Goal: Task Accomplishment & Management: Use online tool/utility

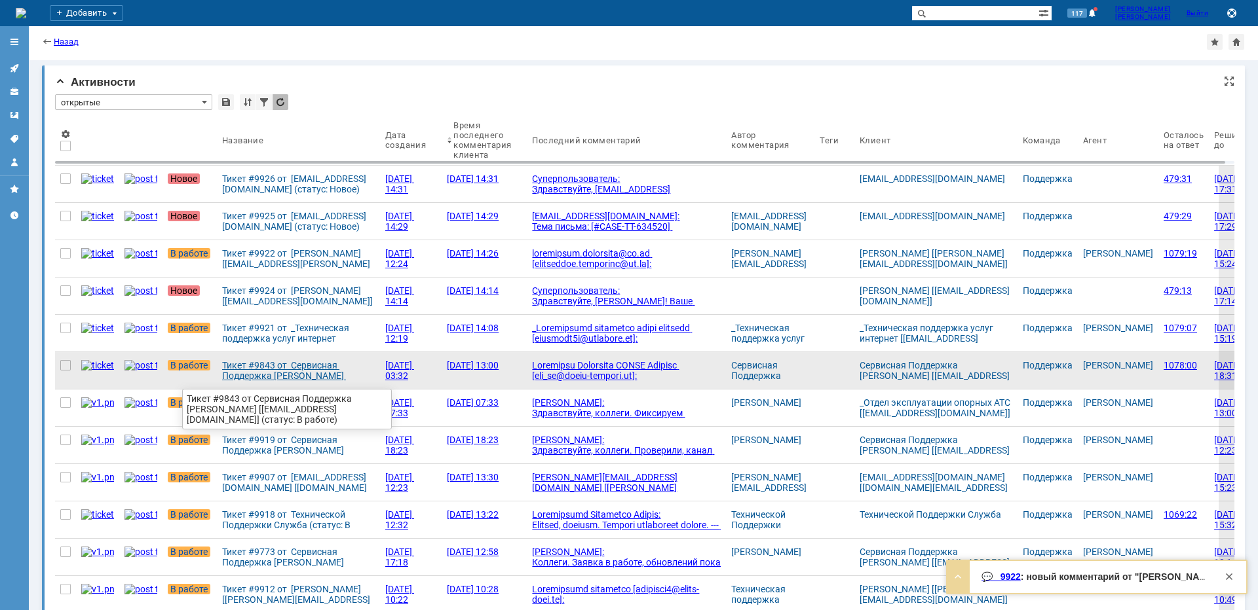
click at [238, 373] on div "Тикет #9843 от Сервисная Поддержка [PERSON_NAME] [[EMAIL_ADDRESS][DOMAIN_NAME]]…" at bounding box center [298, 370] width 153 height 21
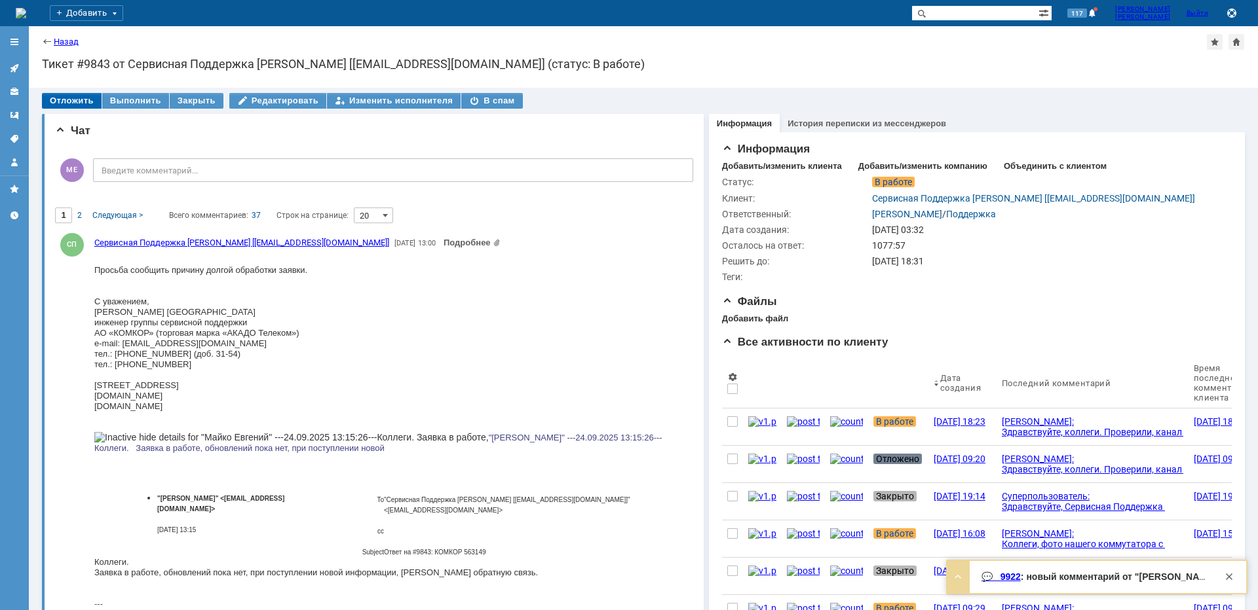
click at [72, 98] on div "Отложить" at bounding box center [72, 101] width 60 height 16
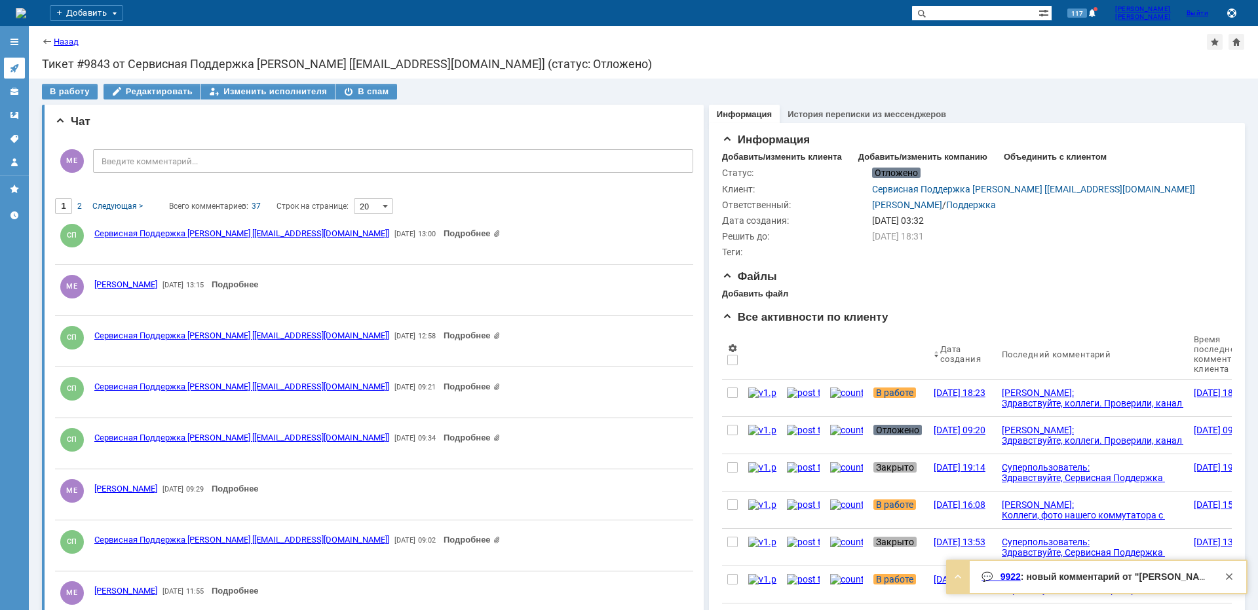
click at [16, 72] on icon at bounding box center [14, 68] width 10 height 10
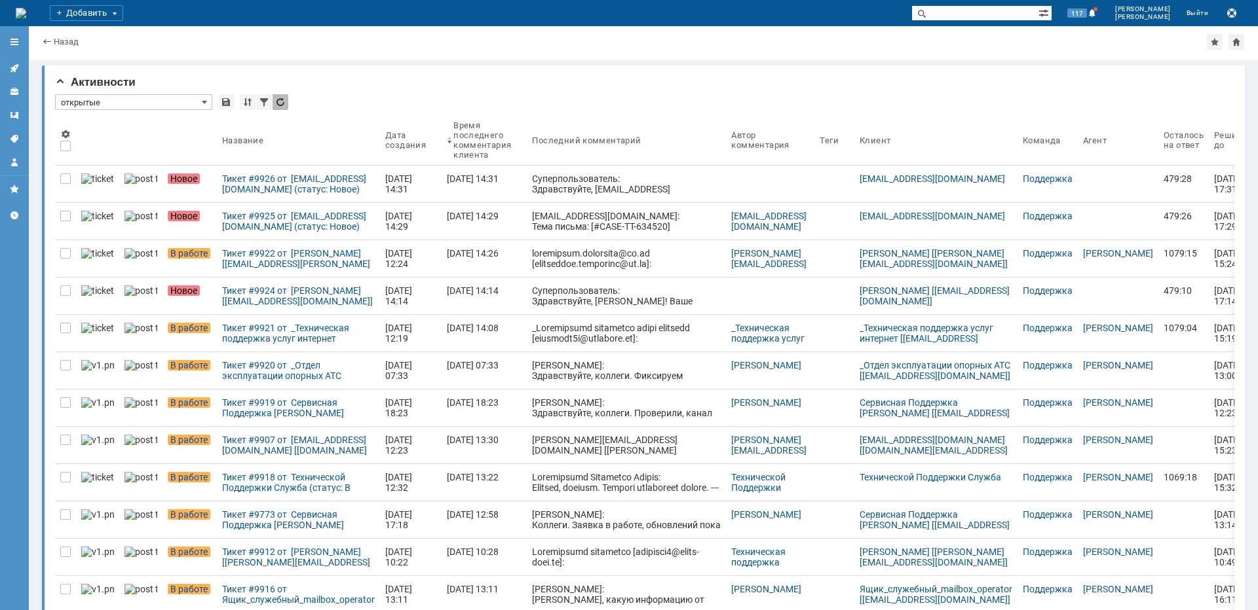
click at [222, 297] on div "Тикет #9924 от [PERSON_NAME] [[EMAIL_ADDRESS][DOMAIN_NAME]] (статус: Новое)" at bounding box center [298, 296] width 153 height 21
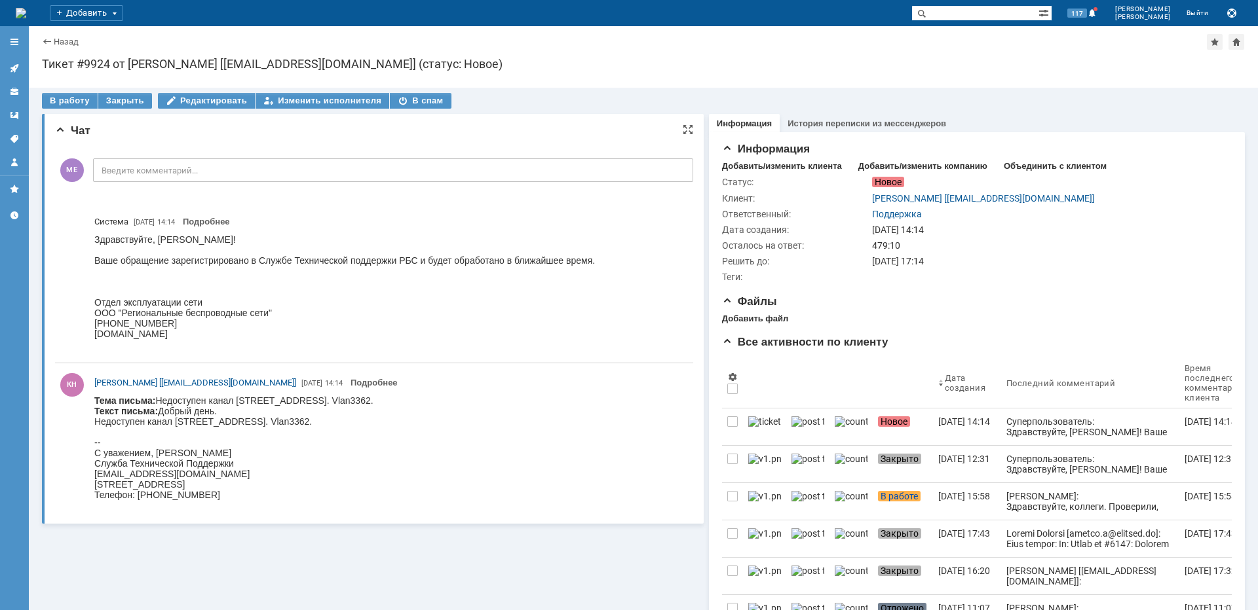
click at [318, 400] on body "Тема письма: Недоступен канал [STREET_ADDRESS]. Vlan3362. Текст письма: Добрый …" at bounding box center [233, 448] width 279 height 105
copy body "Пролетарская"
click at [79, 106] on div "В работу" at bounding box center [70, 101] width 56 height 16
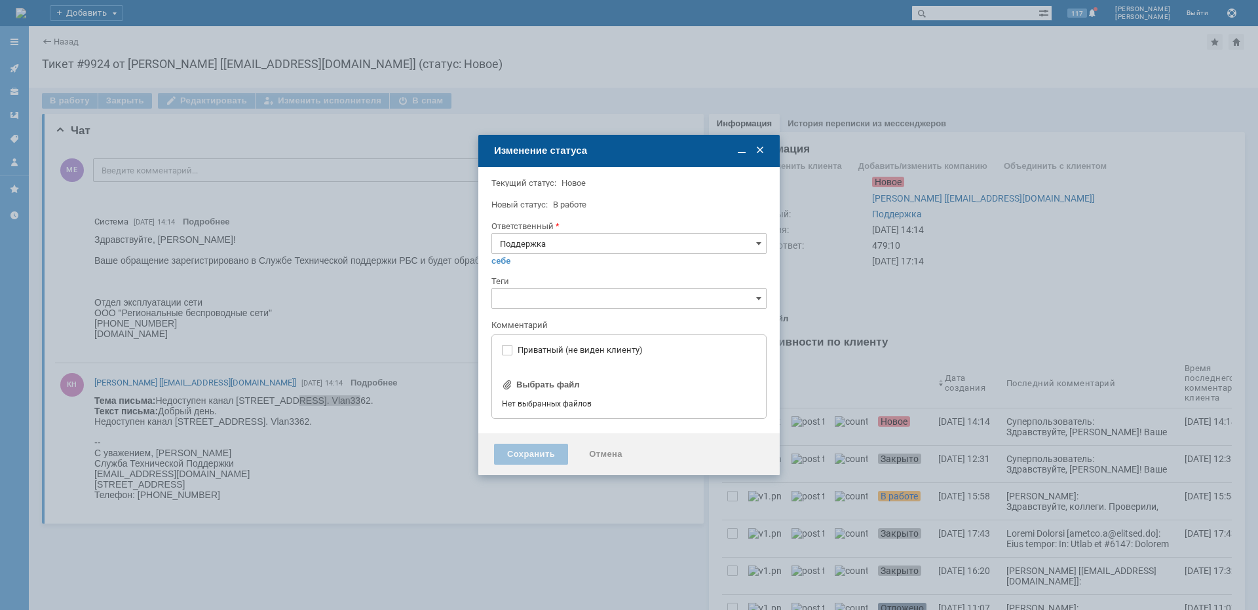
type input "[не указано]"
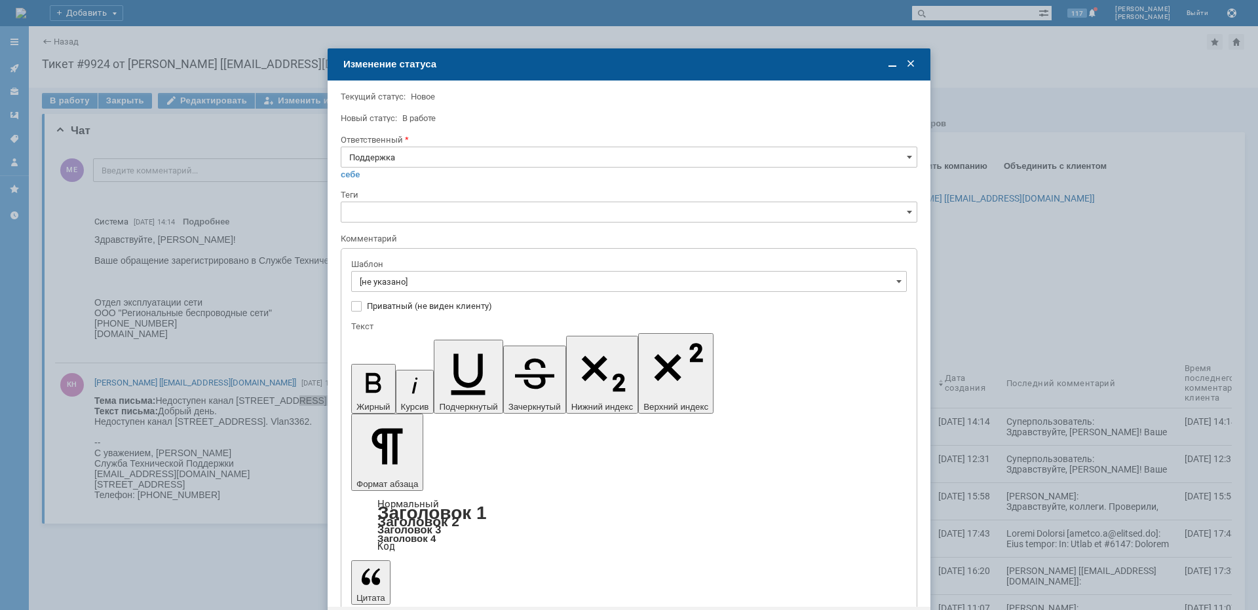
click at [444, 157] on input "Поддержка" at bounding box center [629, 157] width 576 height 21
click at [443, 282] on div "[PERSON_NAME]" at bounding box center [628, 289] width 575 height 21
type input "[PERSON_NAME]"
click at [449, 288] on input "[не указано]" at bounding box center [628, 281] width 555 height 21
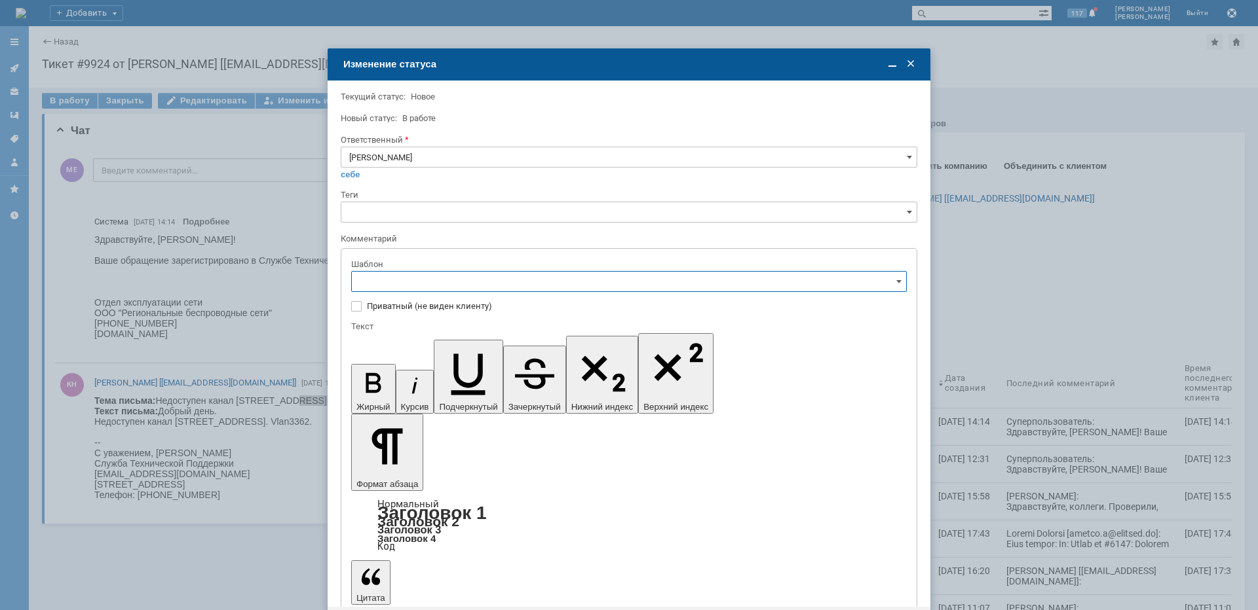
click at [468, 392] on span "[операторы] штатно маки" at bounding box center [629, 391] width 538 height 10
type input "[операторы] штатно маки"
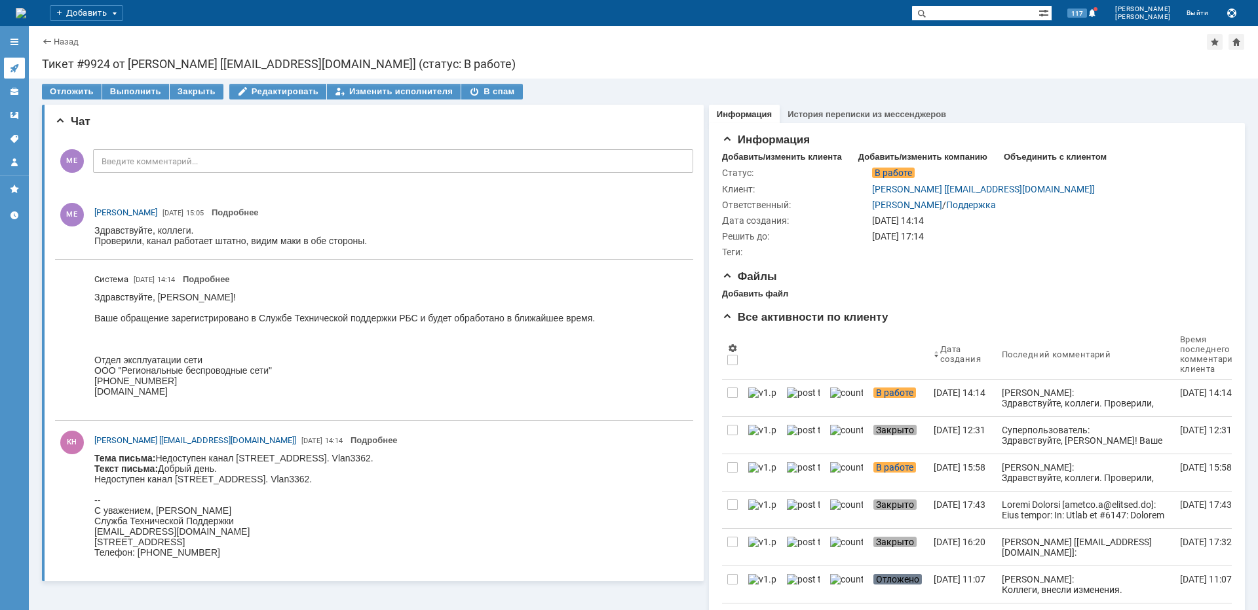
scroll to position [0, 0]
click at [16, 66] on icon at bounding box center [14, 68] width 9 height 9
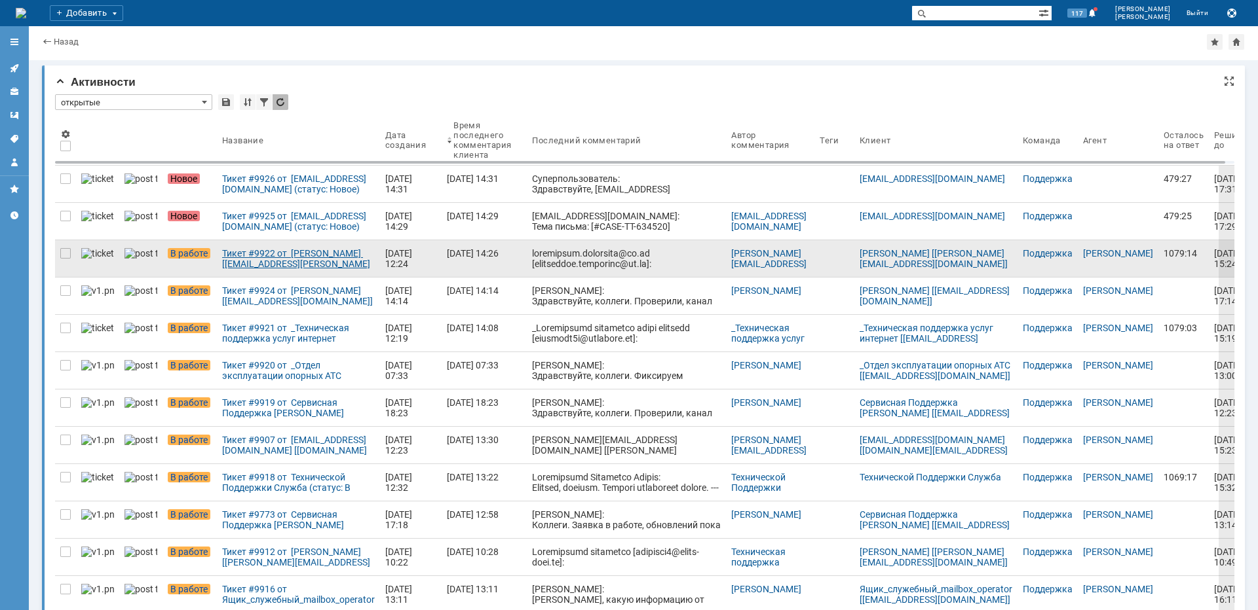
click at [292, 263] on div "Тикет #9922 от [PERSON_NAME] [[EMAIL_ADDRESS][PERSON_NAME][DOMAIN_NAME]] (стату…" at bounding box center [298, 258] width 153 height 21
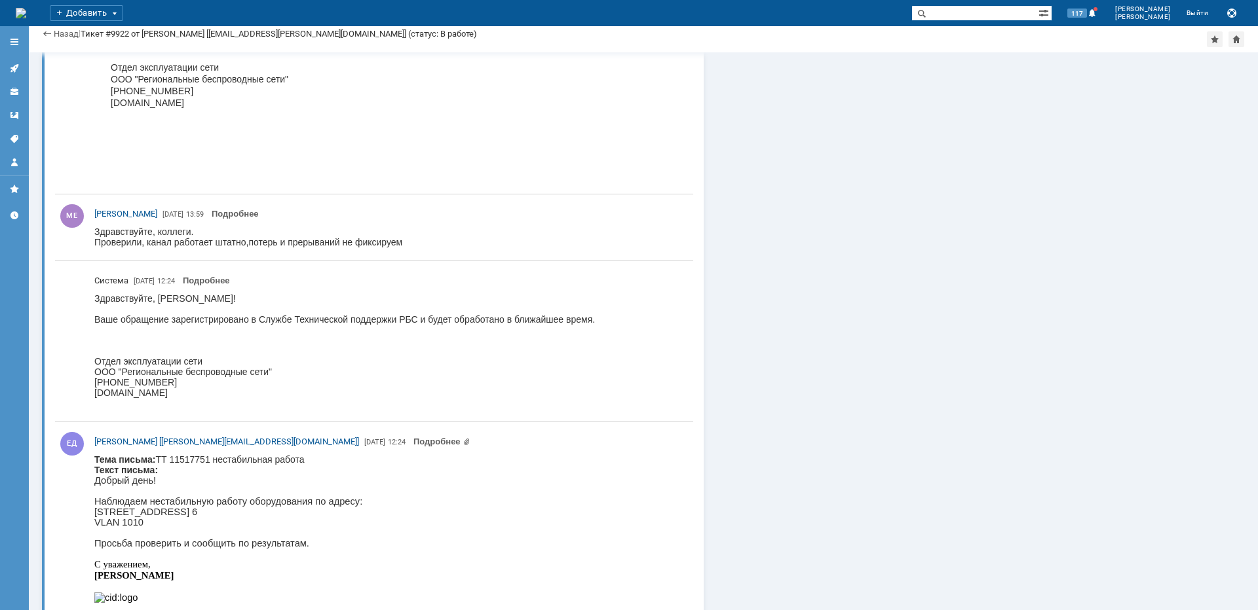
scroll to position [2879, 0]
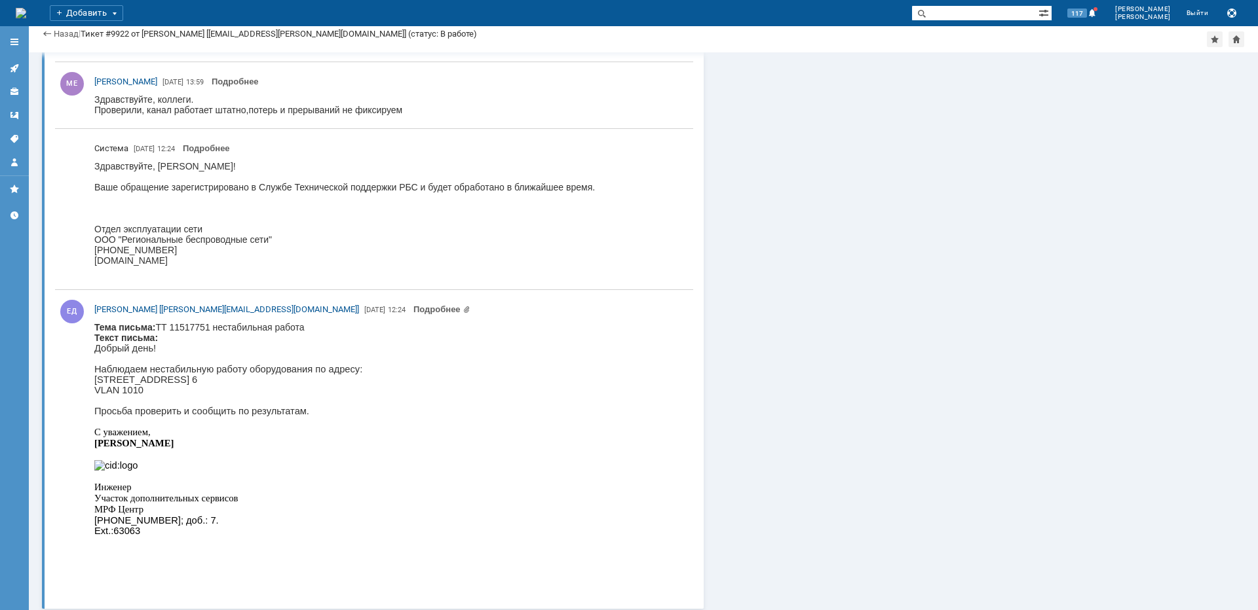
click at [242, 385] on p "[STREET_ADDRESS] 6" at bounding box center [228, 380] width 268 height 10
copy p "Косыгина"
